Goal: Transaction & Acquisition: Purchase product/service

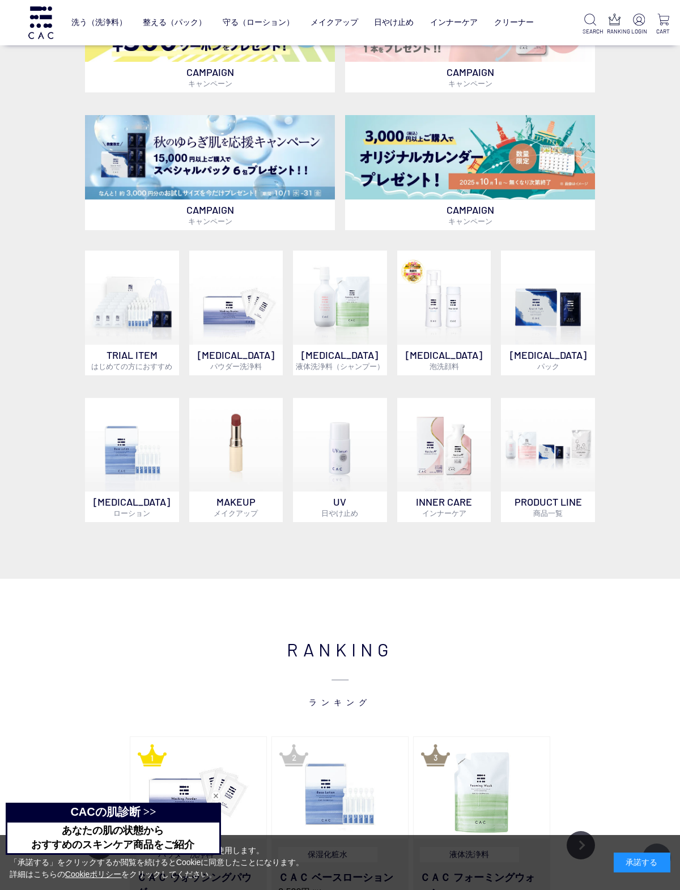
scroll to position [515, 0]
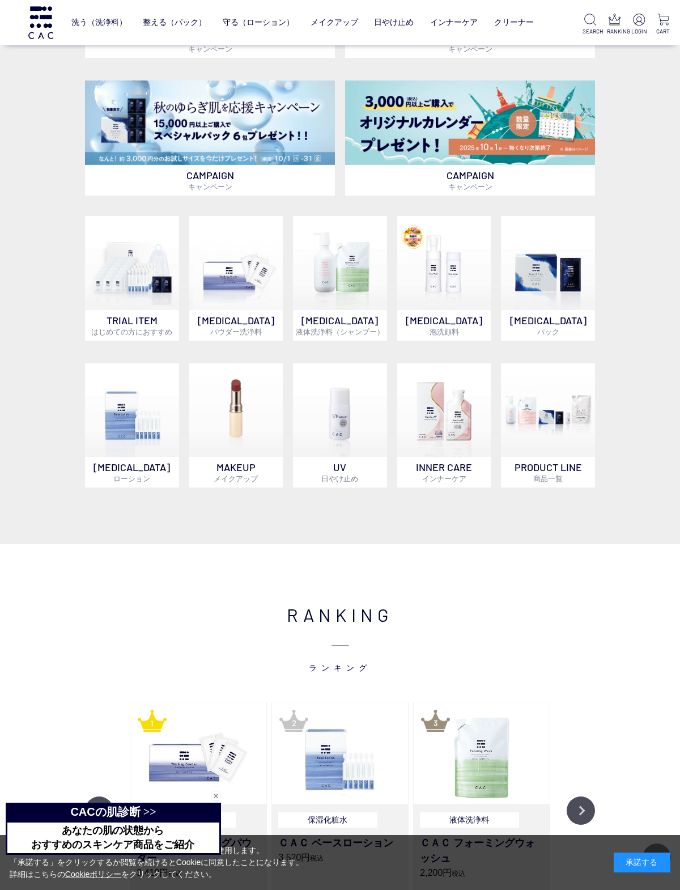
click at [237, 308] on img at bounding box center [236, 263] width 94 height 94
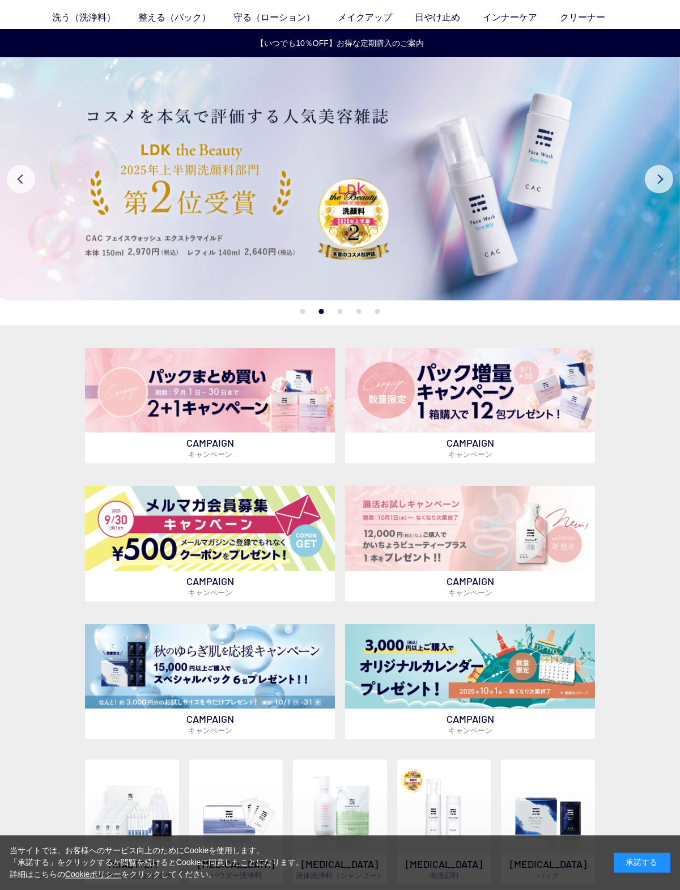
scroll to position [45, 0]
click at [286, 447] on p "CAMPAIGN キャンペーン" at bounding box center [210, 447] width 250 height 31
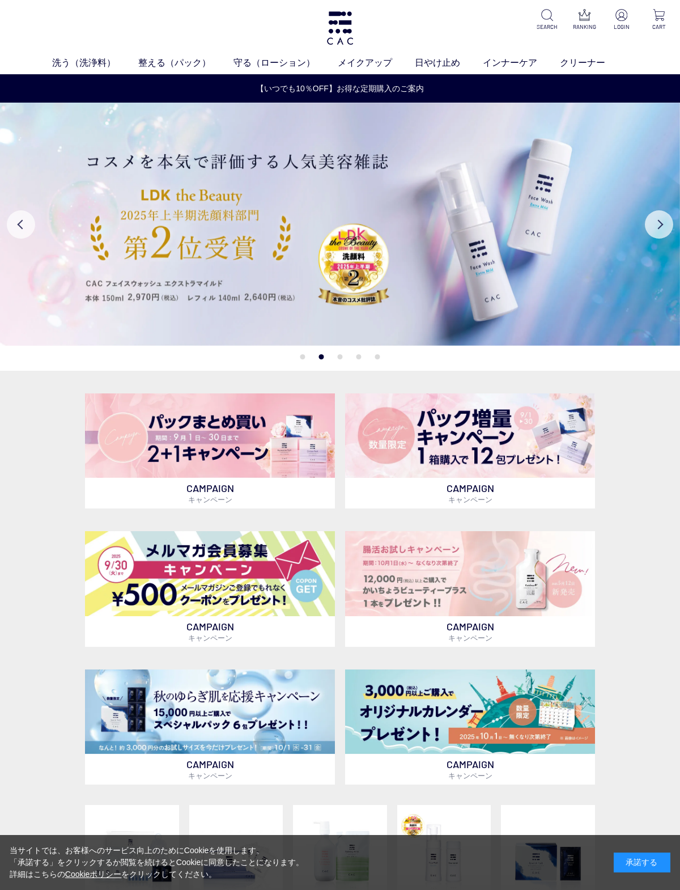
scroll to position [45, 0]
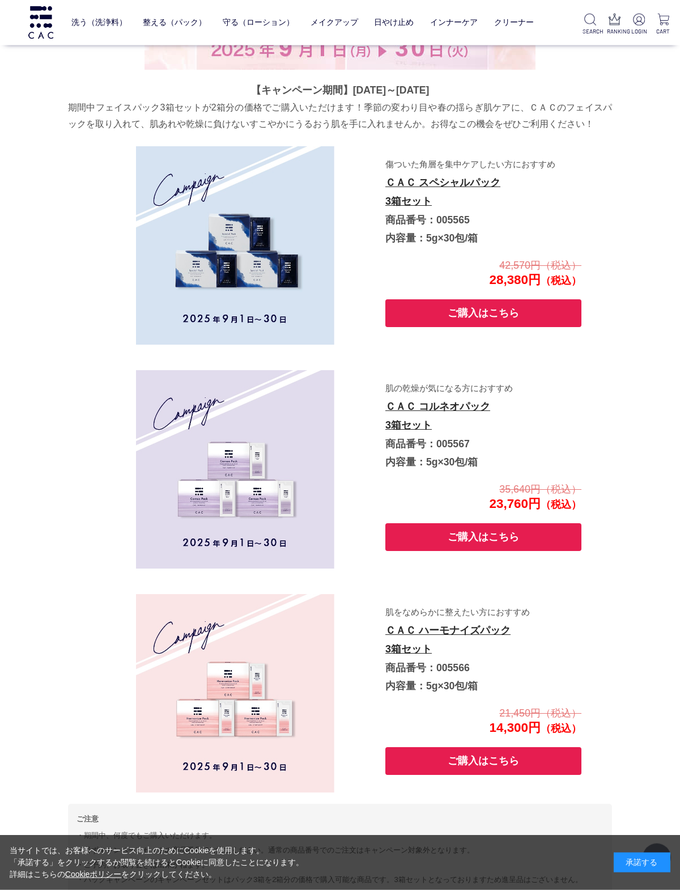
scroll to position [454, 0]
click at [457, 695] on p "肌をなめらかに整えたい方におすすめ ＣＡＣ ハーモナイズパック 3箱セット 商品番号：005566 内容量：5g×30包/箱" at bounding box center [482, 648] width 195 height 92
click at [294, 759] on img at bounding box center [235, 693] width 198 height 198
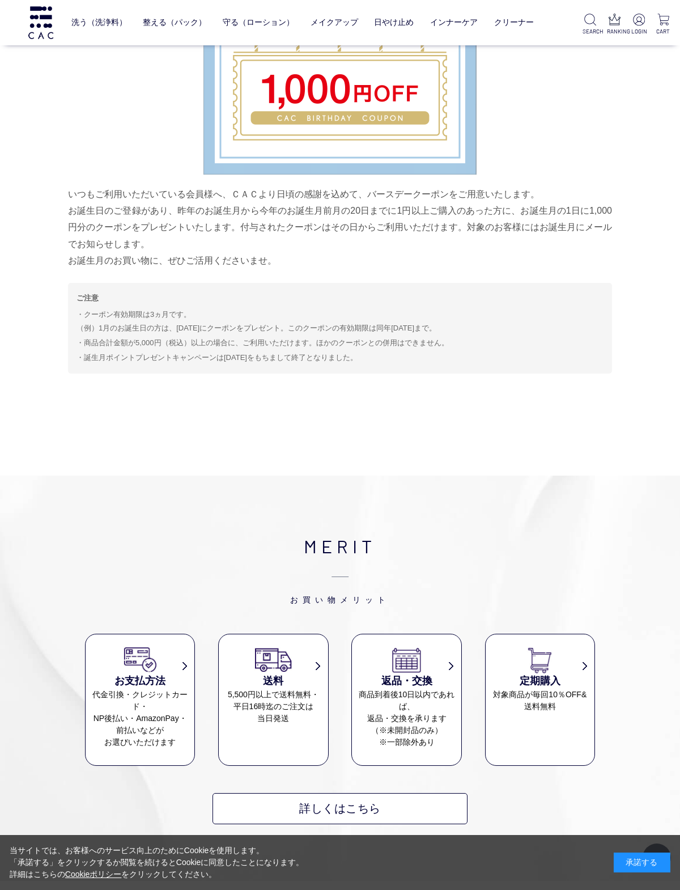
scroll to position [5795, 0]
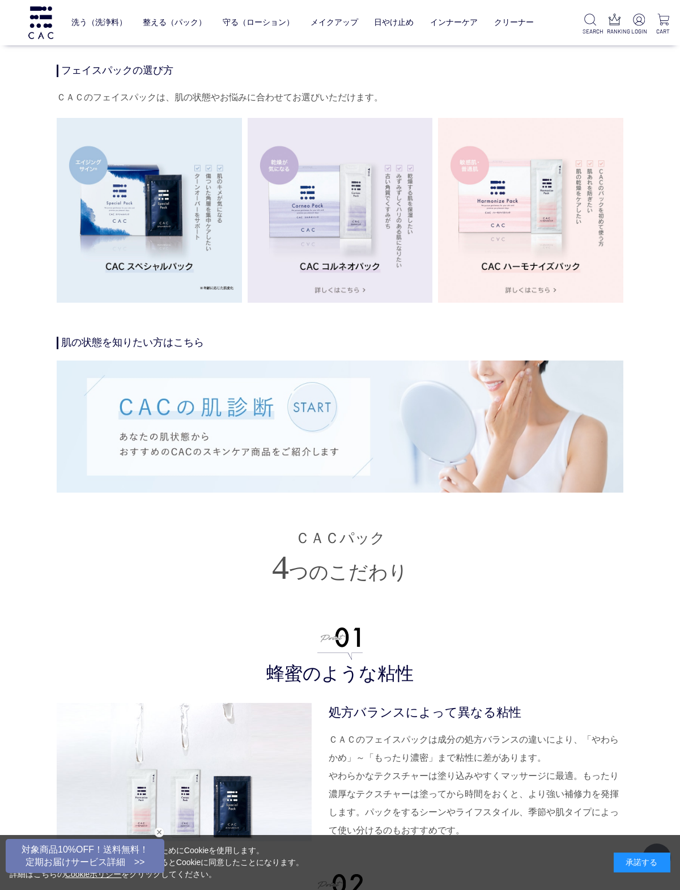
scroll to position [1901, 0]
